Goal: Navigation & Orientation: Find specific page/section

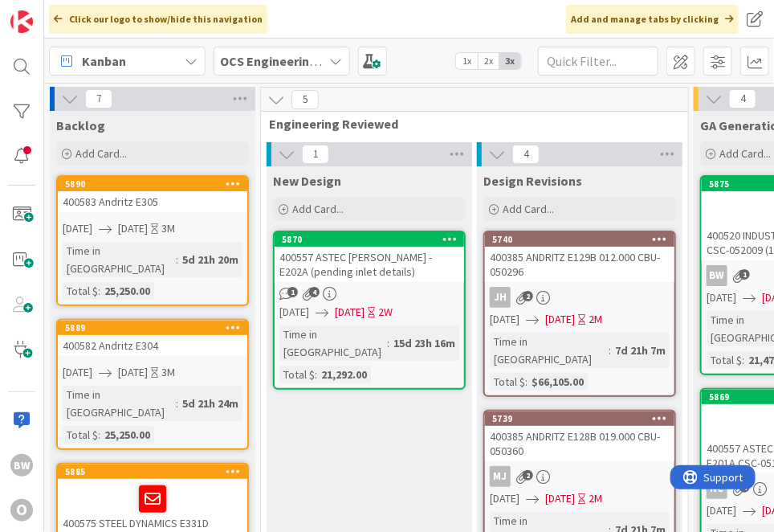
scroll to position [0, 239]
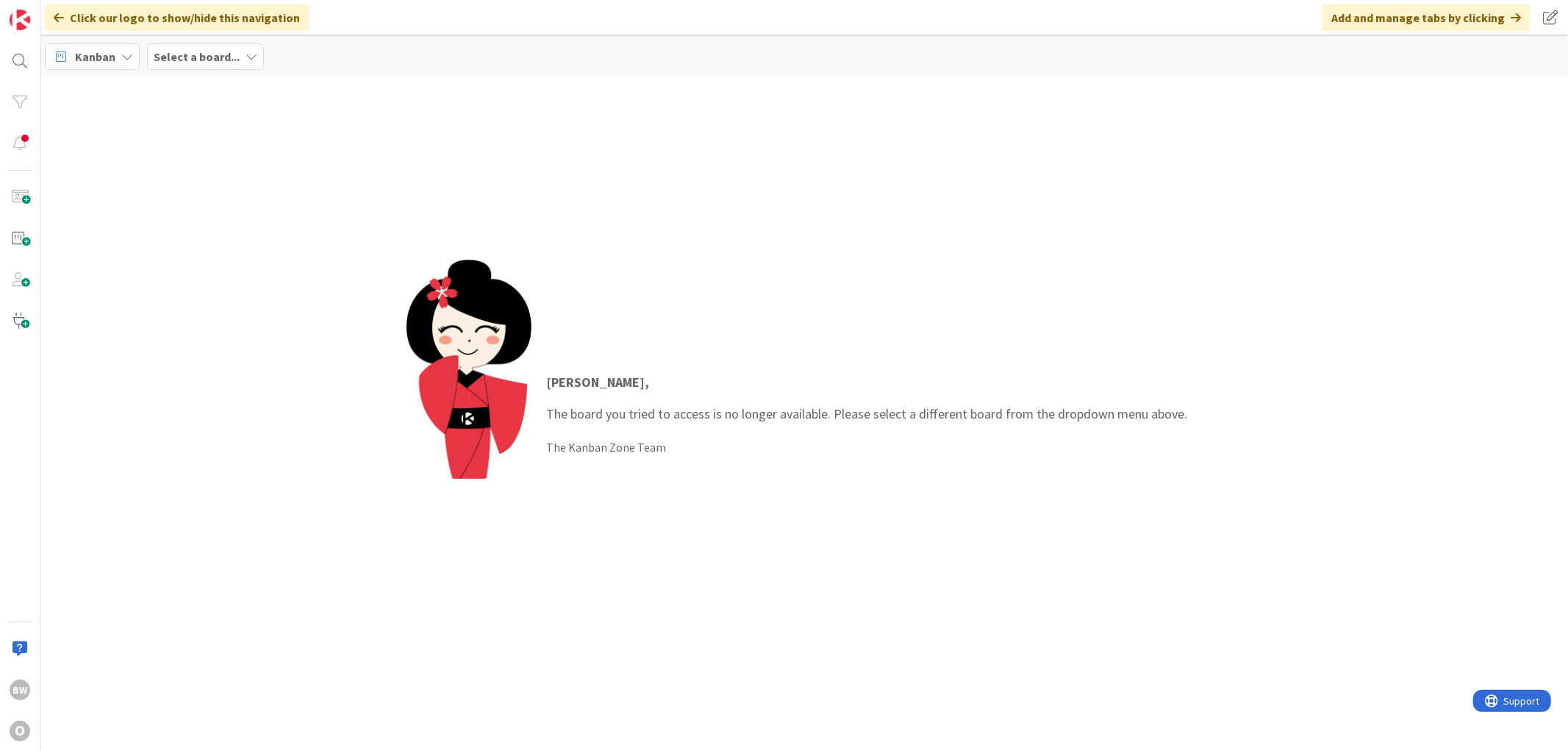
click at [1416, 17] on div "Add and manage tabs by clicking" at bounding box center [1425, 17] width 207 height 27
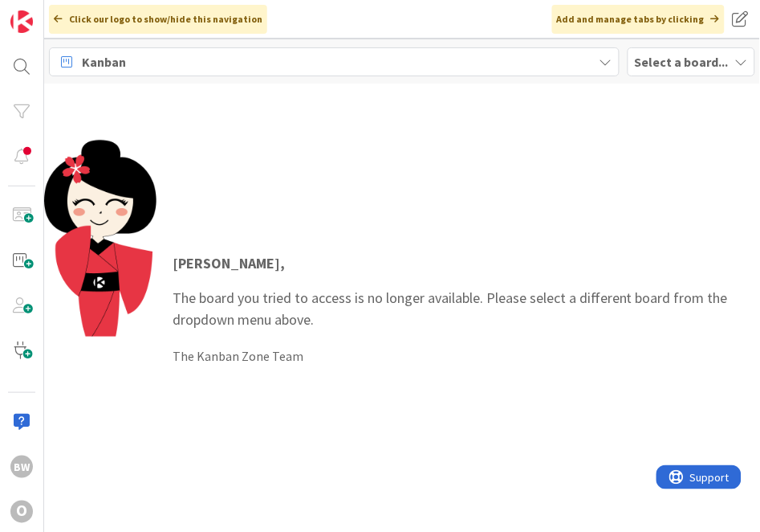
click at [667, 69] on span "Select a board..." at bounding box center [682, 61] width 94 height 19
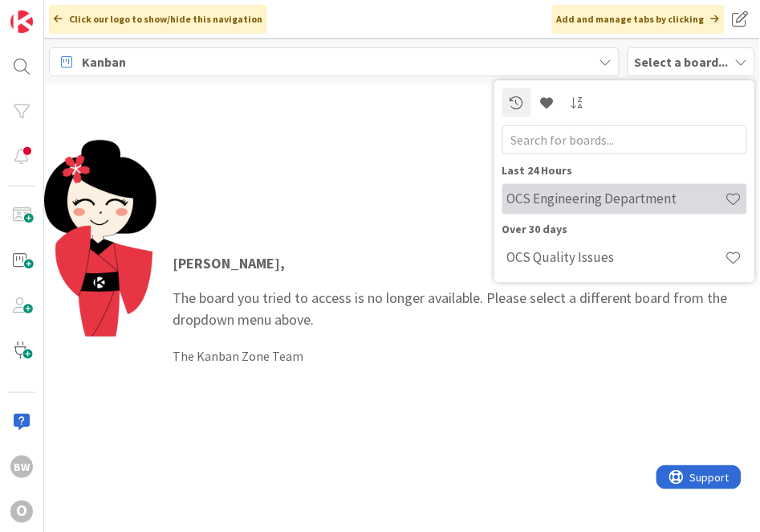
click at [557, 195] on h4 "OCS Engineering Department" at bounding box center [616, 198] width 218 height 16
